Goal: Task Accomplishment & Management: Manage account settings

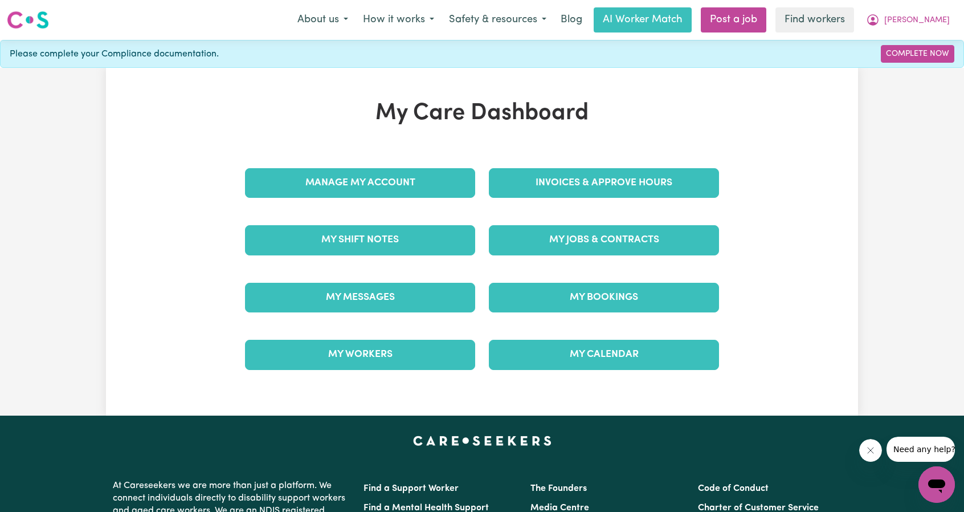
click at [571, 160] on div "Invoices & Approve Hours" at bounding box center [604, 182] width 244 height 57
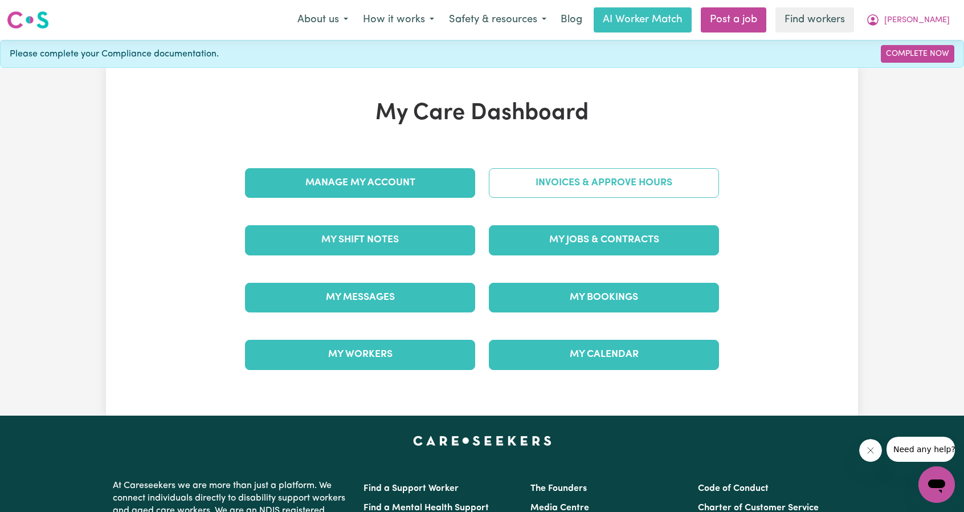
click at [570, 187] on link "Invoices & Approve Hours" at bounding box center [604, 183] width 230 height 30
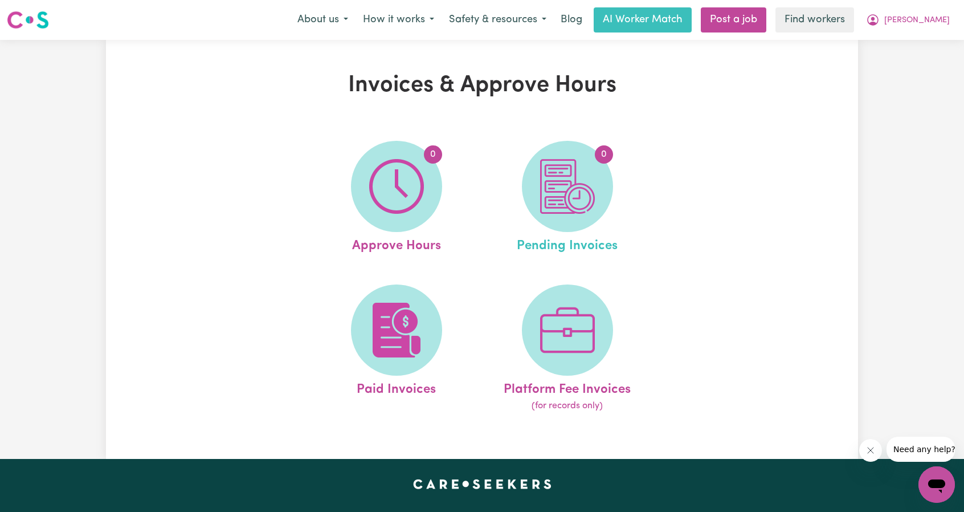
click at [561, 238] on span "Pending Invoices" at bounding box center [567, 244] width 101 height 24
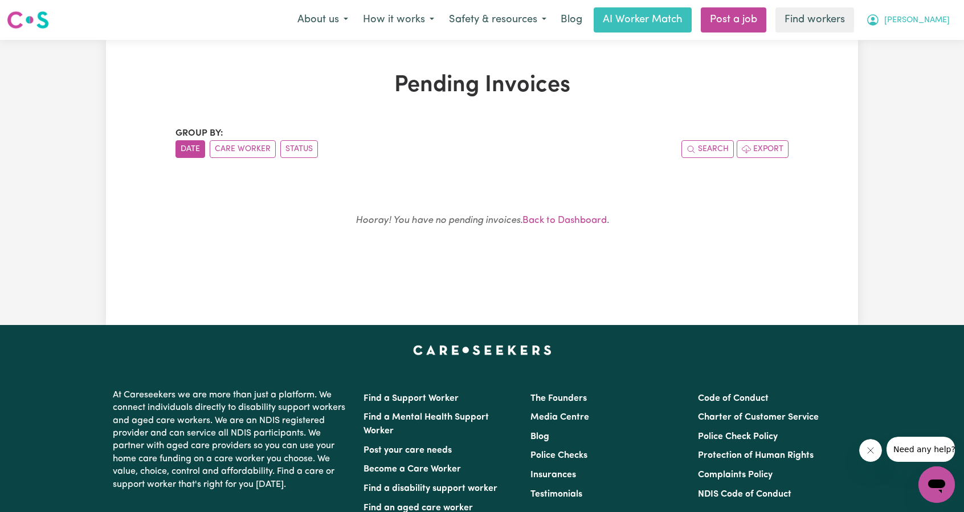
click at [933, 10] on button "[PERSON_NAME]" at bounding box center [908, 20] width 99 height 24
click at [910, 34] on link "My Dashboard" at bounding box center [912, 45] width 90 height 22
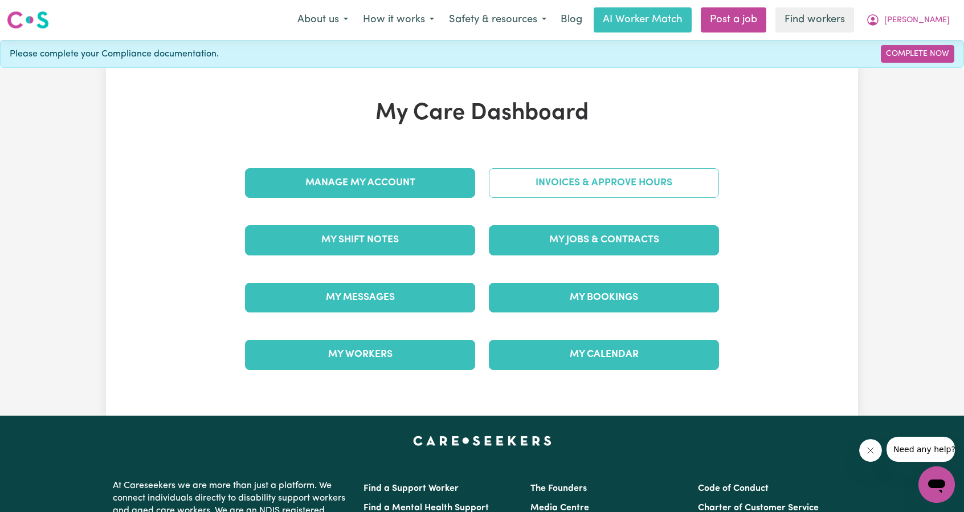
click at [587, 192] on link "Invoices & Approve Hours" at bounding box center [604, 183] width 230 height 30
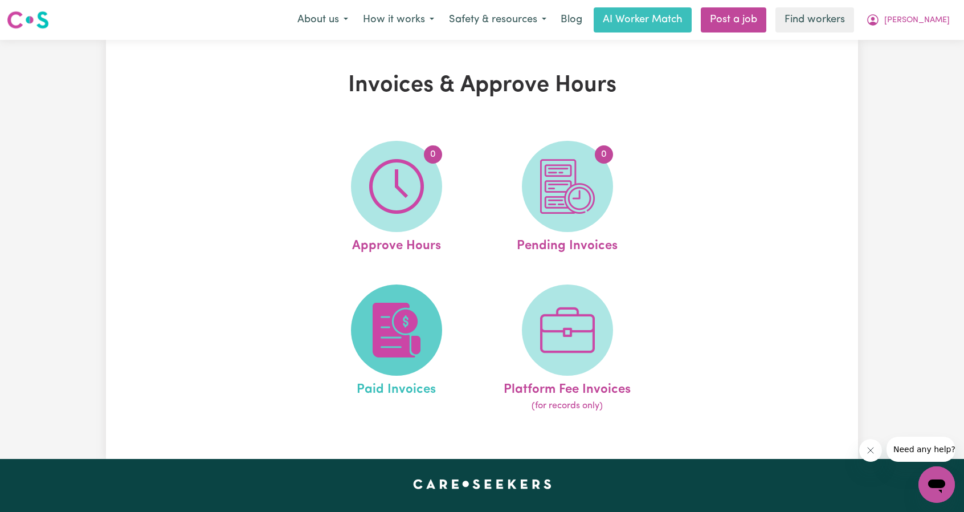
click at [402, 307] on img at bounding box center [396, 330] width 55 height 55
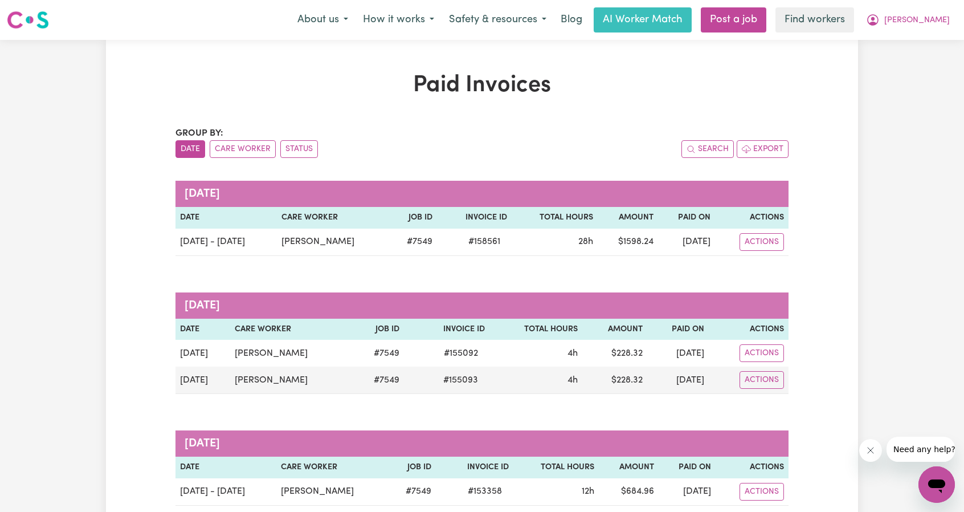
click at [929, 34] on nav "Menu About us How it works Safety & resources Blog AI Worker Match Post a job F…" at bounding box center [482, 20] width 964 height 40
click at [930, 28] on button "[PERSON_NAME]" at bounding box center [908, 20] width 99 height 24
click at [921, 40] on link "My Dashboard" at bounding box center [912, 45] width 90 height 22
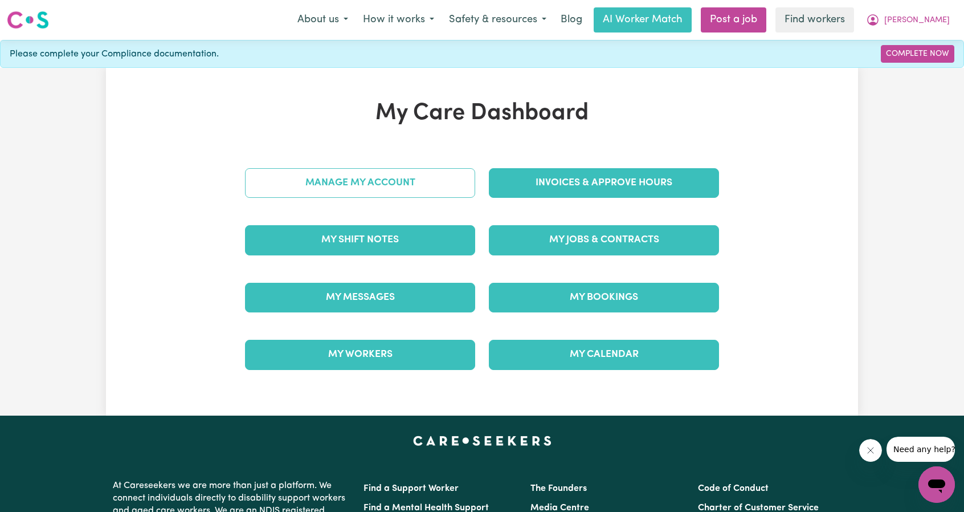
click at [397, 180] on link "Manage My Account" at bounding box center [360, 183] width 230 height 30
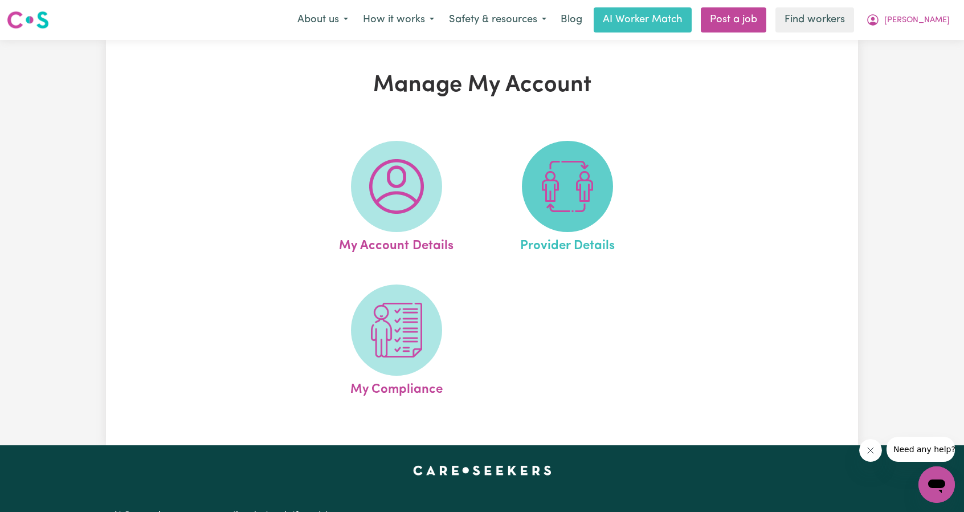
click at [562, 174] on img at bounding box center [567, 186] width 55 height 55
select select "NDIS_FUNDING_AGENCY_MANAGED"
